Goal: Find specific page/section: Find specific page/section

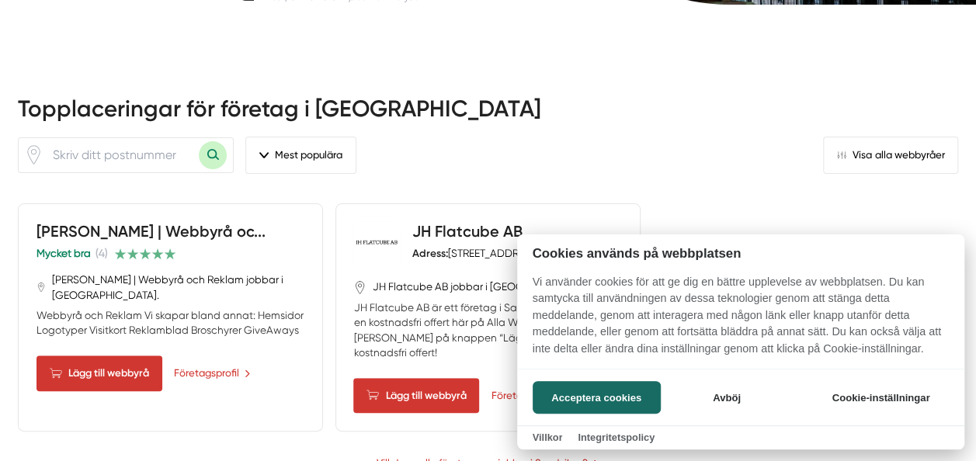
scroll to position [394, 0]
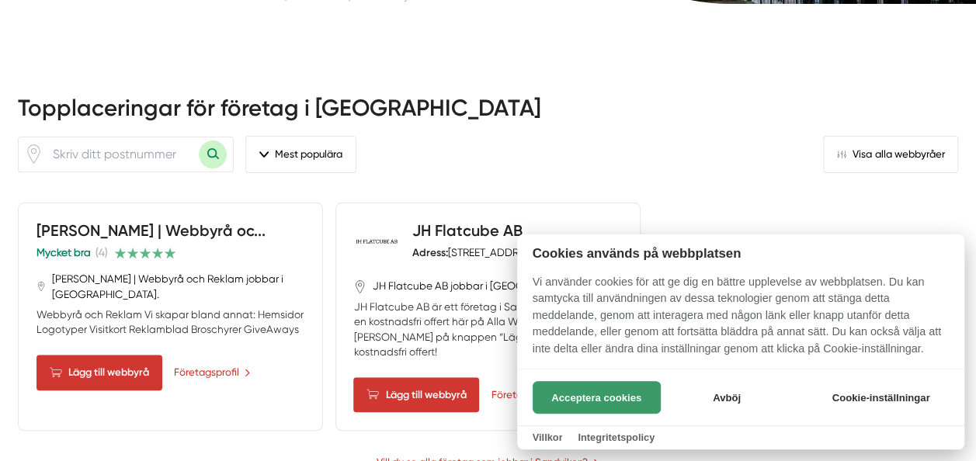
click at [568, 393] on button "Acceptera cookies" at bounding box center [597, 397] width 128 height 33
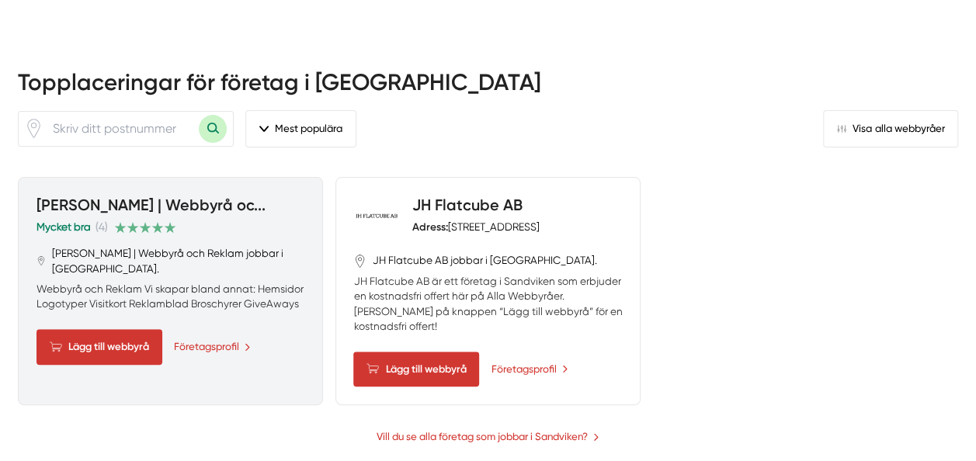
scroll to position [426, 0]
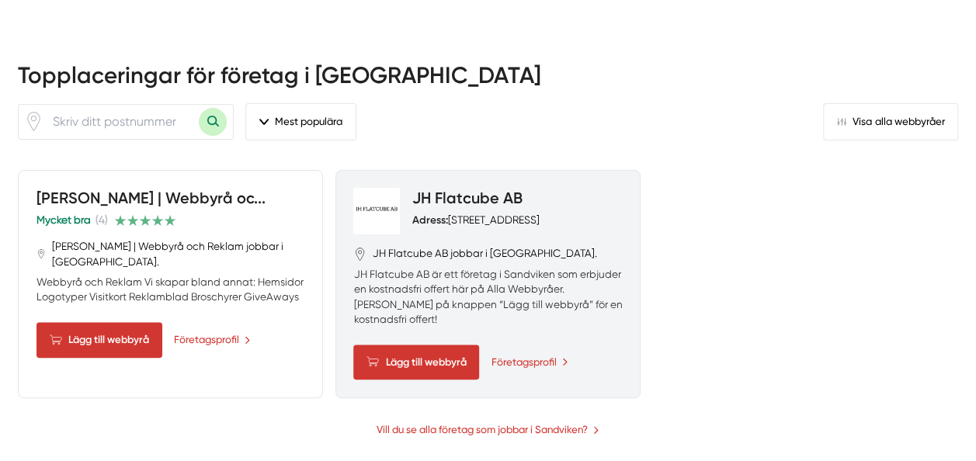
click at [491, 221] on div "Adress: [STREET_ADDRESS]" at bounding box center [475, 220] width 127 height 15
click at [494, 213] on div "Adress: [STREET_ADDRESS]" at bounding box center [475, 220] width 127 height 15
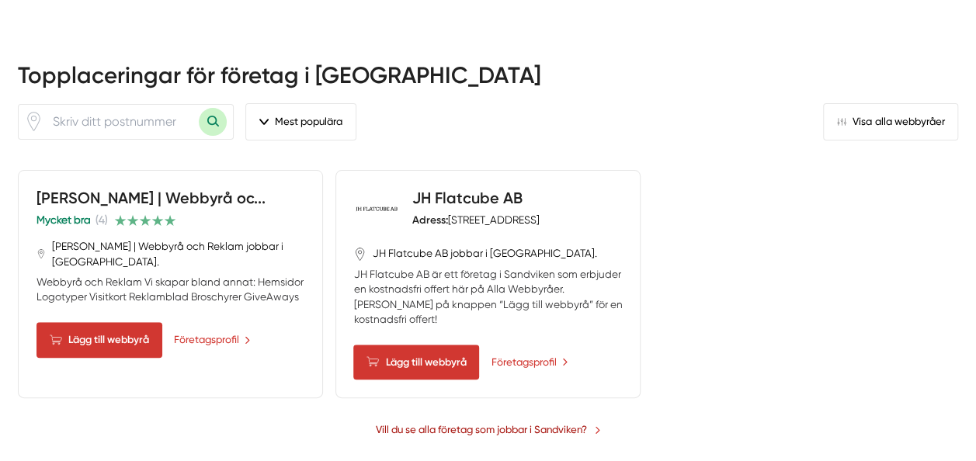
click at [516, 422] on link "Vill du se alla företag som jobbar i Sandviken?" at bounding box center [488, 430] width 225 height 16
